Goal: Task Accomplishment & Management: Use online tool/utility

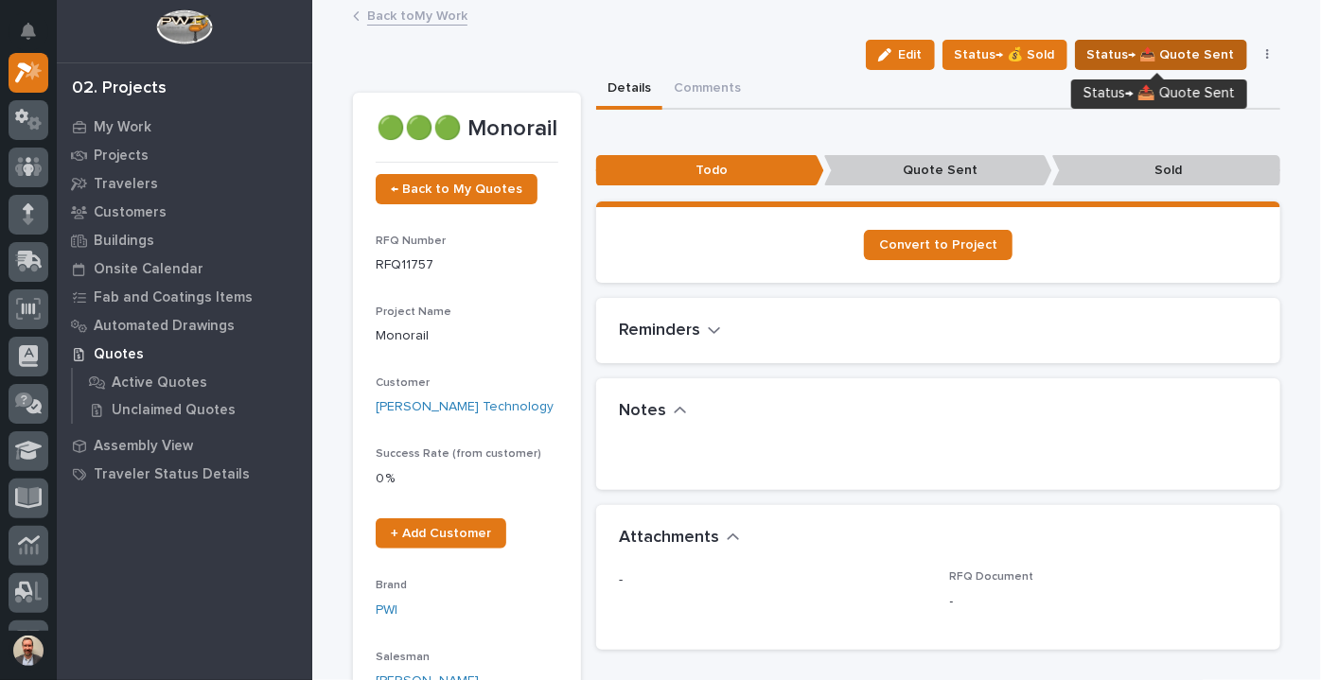
click at [1186, 52] on span "Status→ 📤 Quote Sent" at bounding box center [1161, 55] width 148 height 23
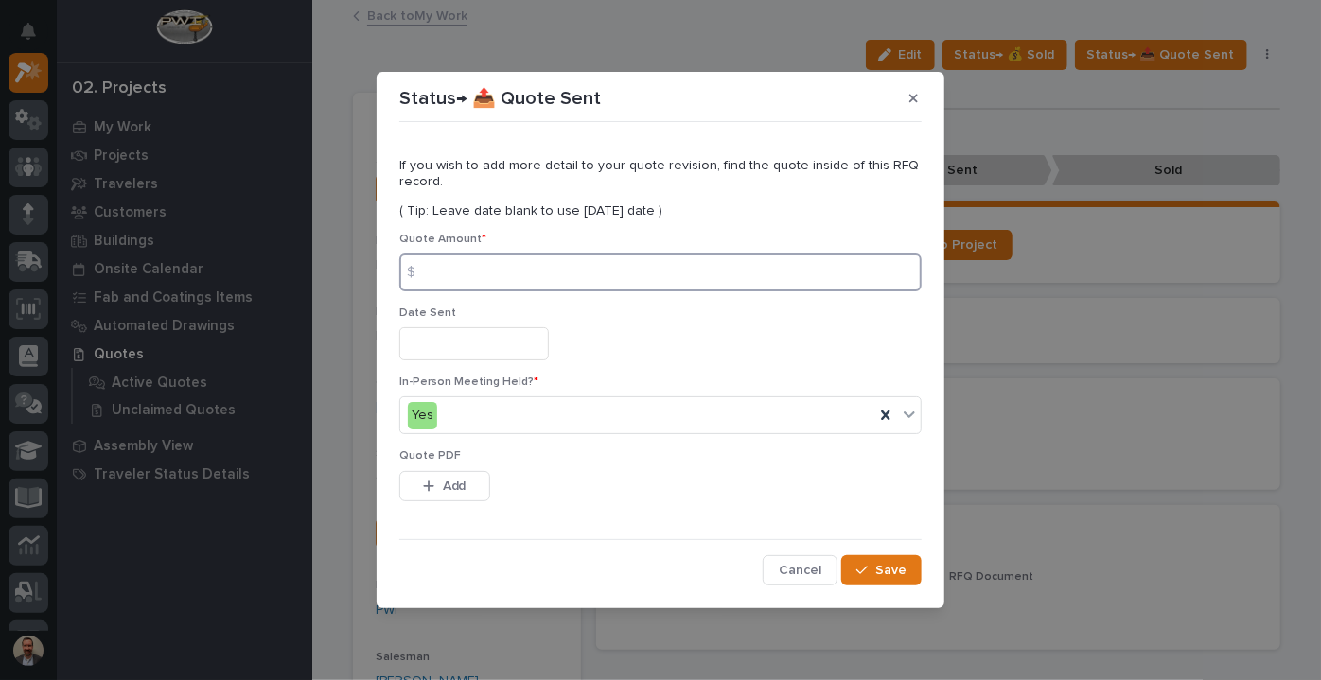
click at [522, 269] on input at bounding box center [660, 273] width 522 height 38
click at [644, 274] on input at bounding box center [660, 273] width 522 height 38
type input "73510"
click at [535, 340] on input "text" at bounding box center [473, 343] width 149 height 33
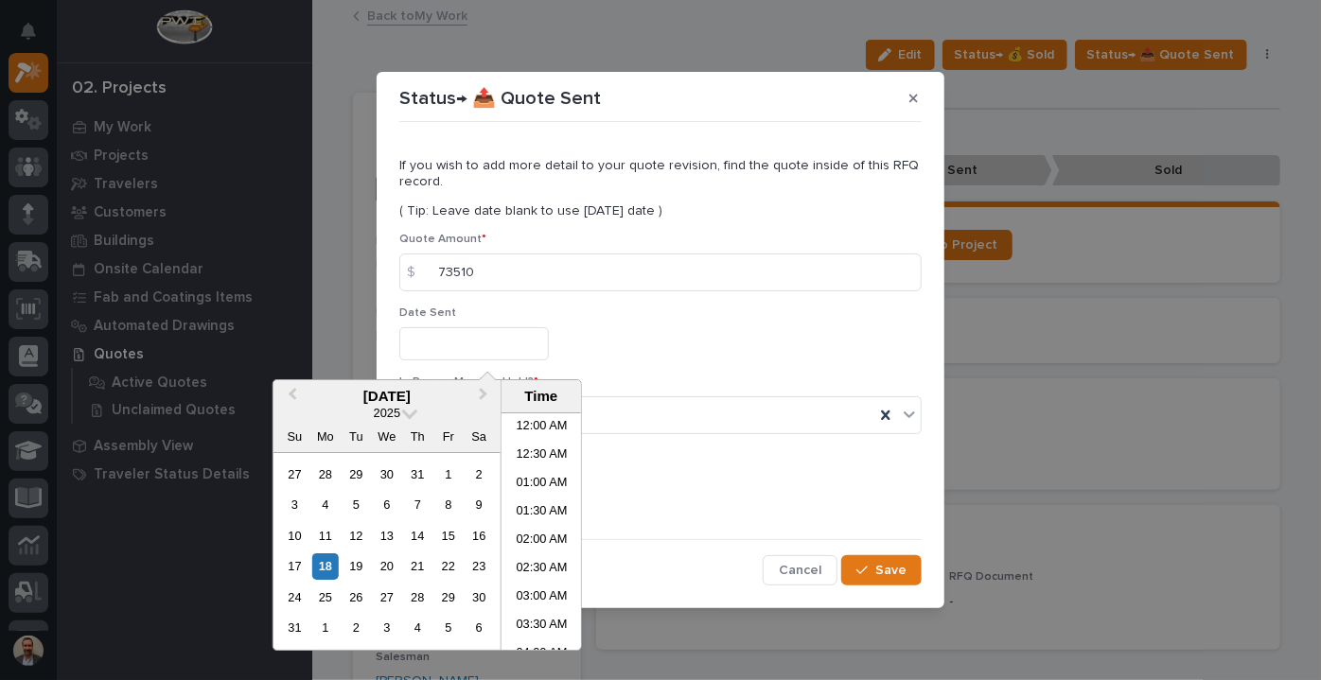
scroll to position [577, 0]
click at [322, 559] on div "18" at bounding box center [325, 567] width 26 height 26
type input "**********"
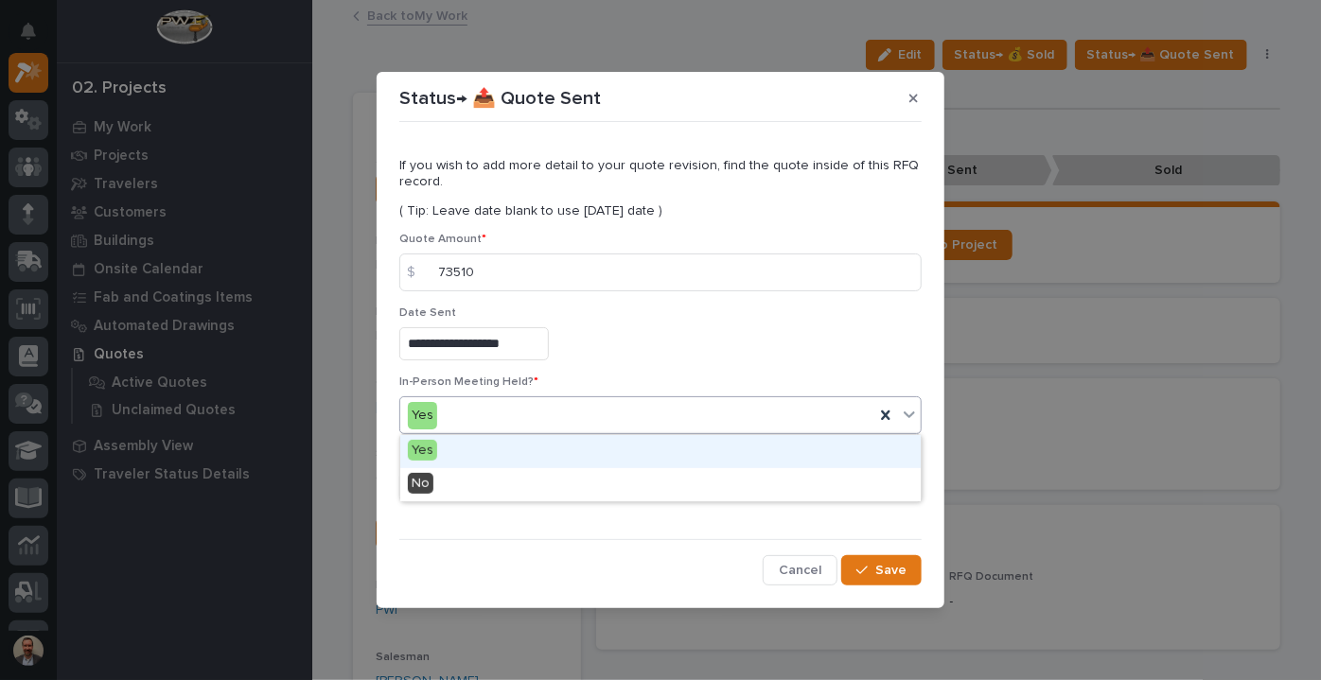
click at [678, 425] on div "Yes" at bounding box center [637, 415] width 474 height 31
click at [550, 450] on div "Yes" at bounding box center [660, 451] width 520 height 33
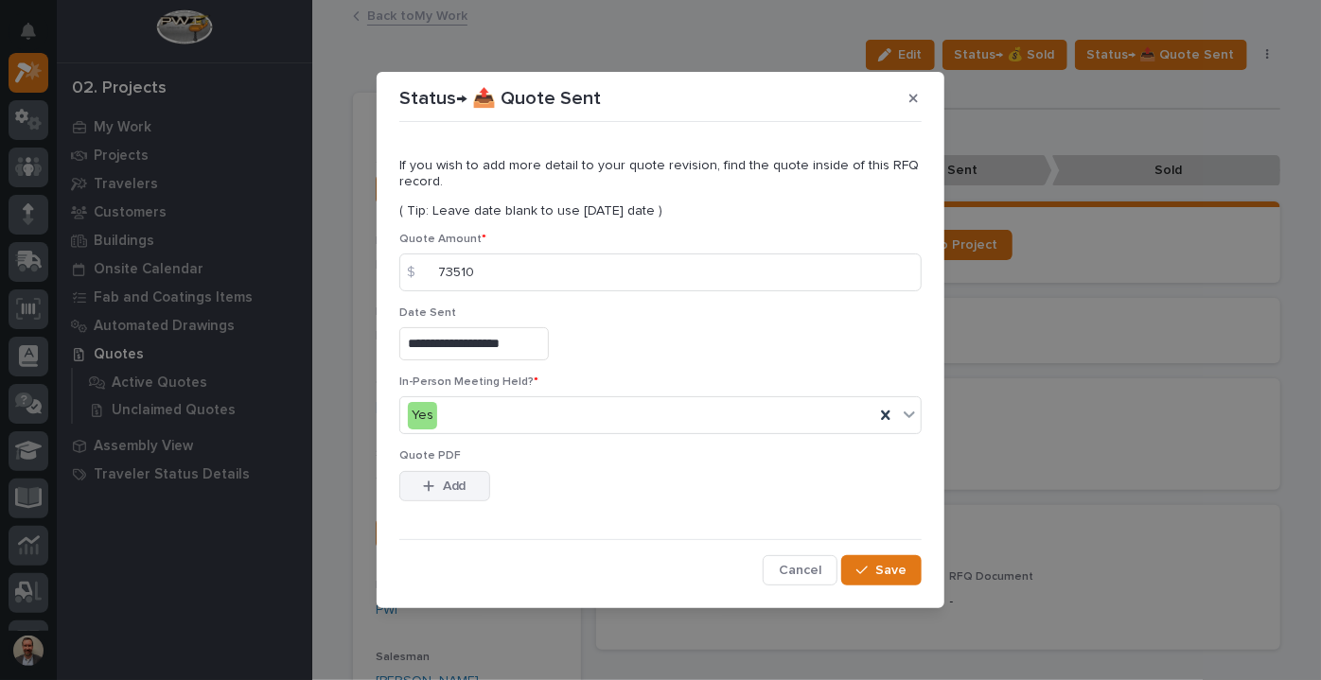
click at [459, 481] on span "Add" at bounding box center [455, 486] width 24 height 17
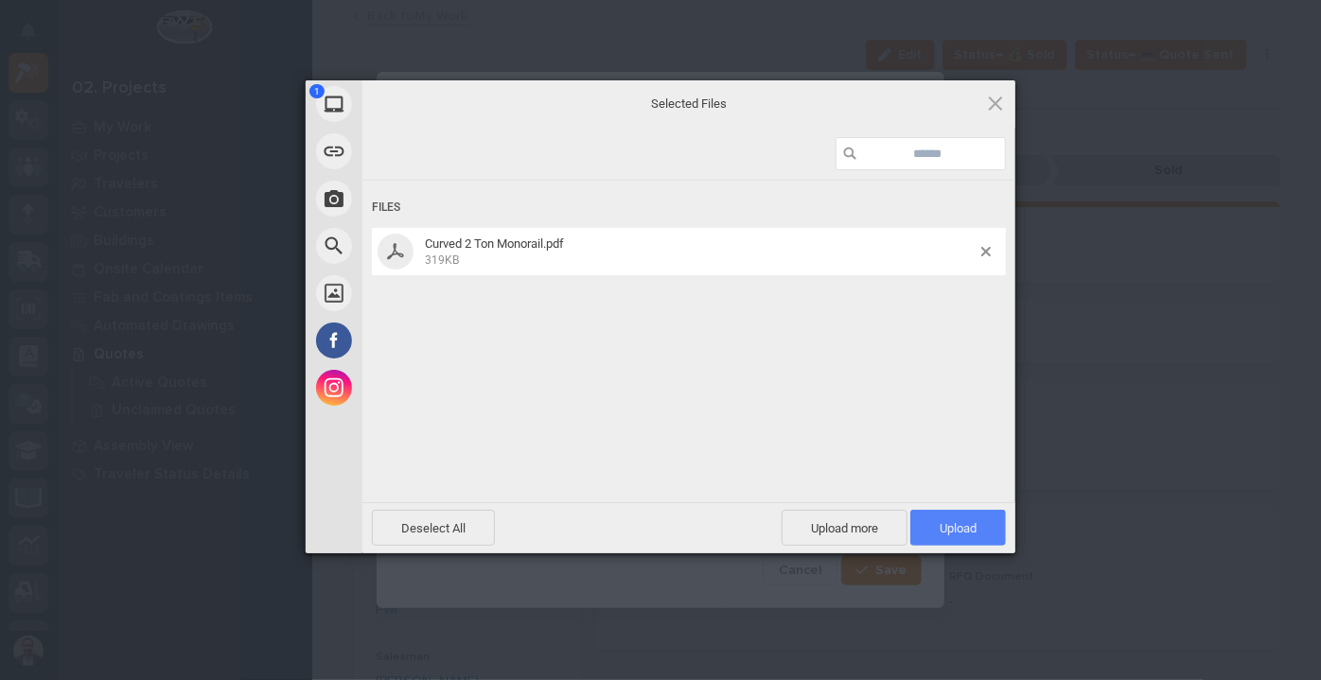
click at [939, 524] on span "Upload 1" at bounding box center [957, 528] width 37 height 14
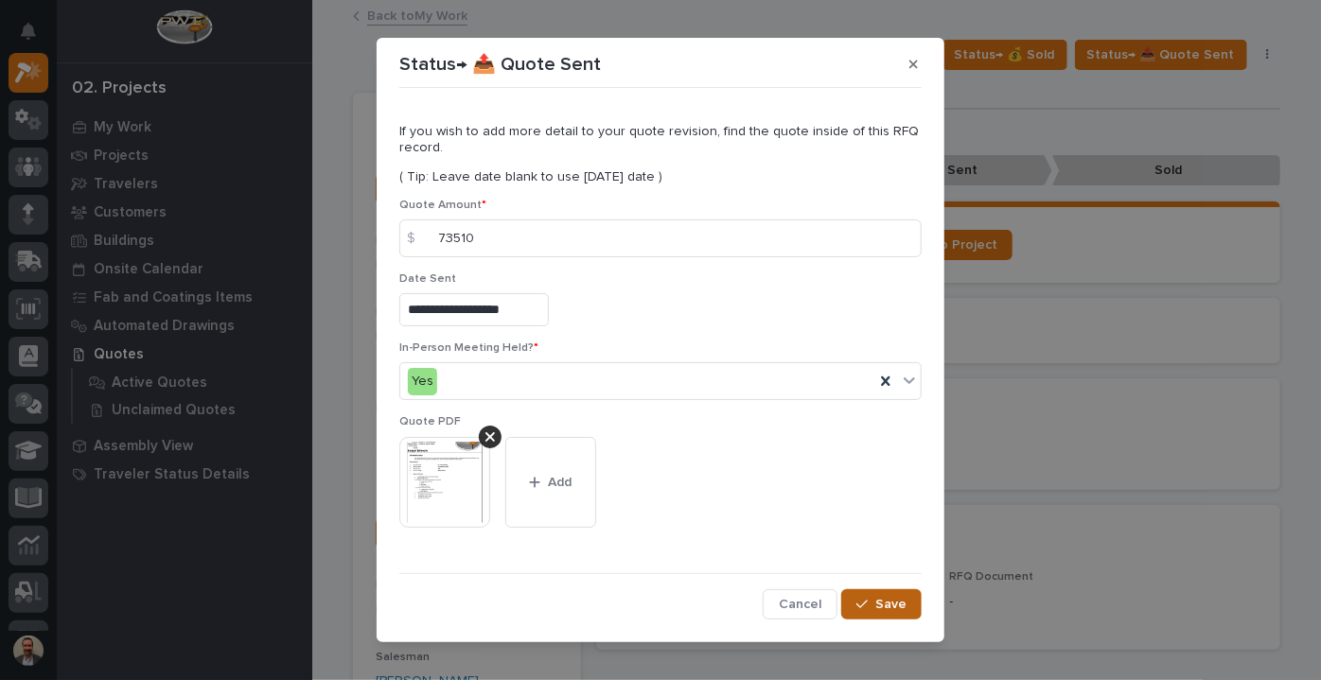
click at [856, 600] on icon "button" at bounding box center [861, 604] width 11 height 13
